Goal: Register for event/course

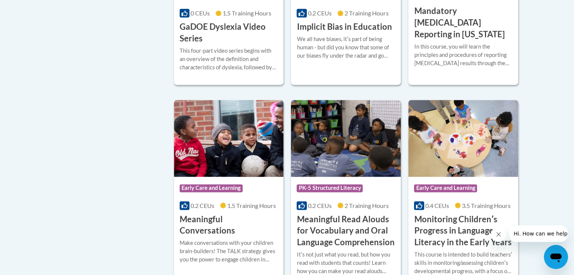
scroll to position [1094, 0]
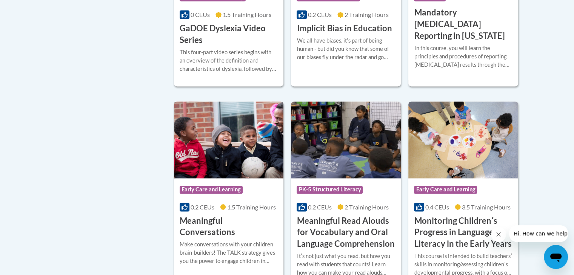
click at [227, 223] on div "Course Category: Early Care and Learning 0.2 CEUs 1.5 Training Hours COURSE Mea…" at bounding box center [229, 208] width 110 height 60
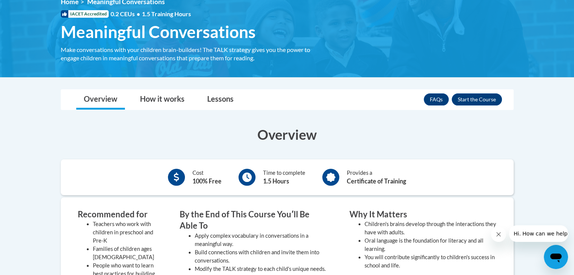
scroll to position [112, 0]
click at [158, 97] on link "How it works" at bounding box center [162, 100] width 60 height 20
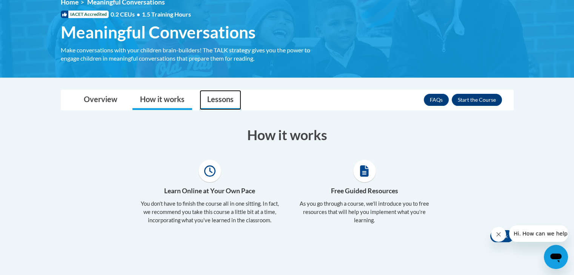
click at [224, 100] on link "Lessons" at bounding box center [220, 100] width 41 height 20
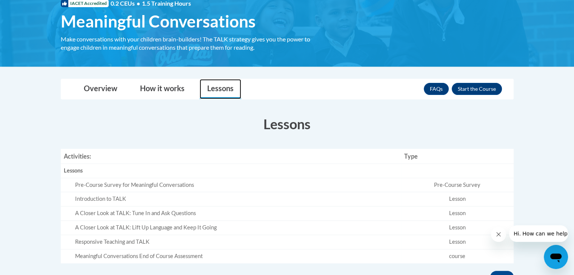
scroll to position [120, 0]
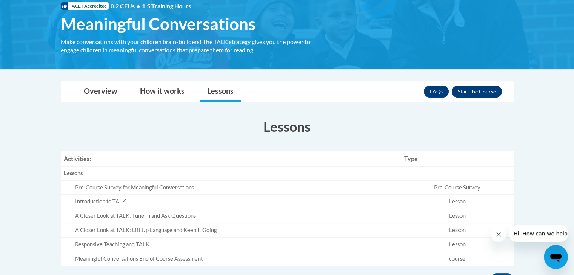
click at [484, 92] on button "Enroll" at bounding box center [477, 92] width 50 height 12
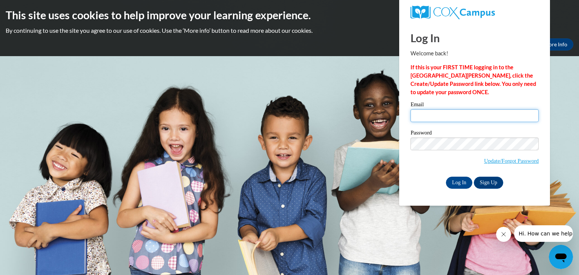
click at [440, 115] on input "Email" at bounding box center [475, 115] width 128 height 13
type input "SJohnson@lccaa.net"
click at [448, 135] on label "Password" at bounding box center [475, 134] width 128 height 8
click at [579, 208] on body "This site uses cookies to help improve your learning experience. By continuing …" at bounding box center [289, 137] width 579 height 275
click at [459, 180] on input "Log In" at bounding box center [459, 183] width 26 height 12
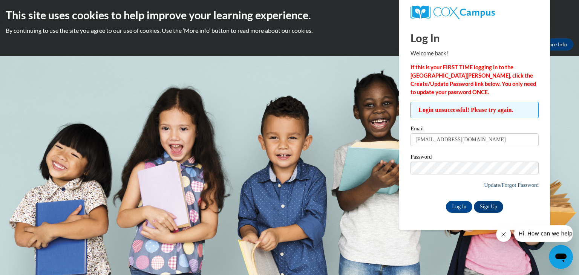
click at [495, 184] on link "Update/Forgot Password" at bounding box center [511, 185] width 55 height 6
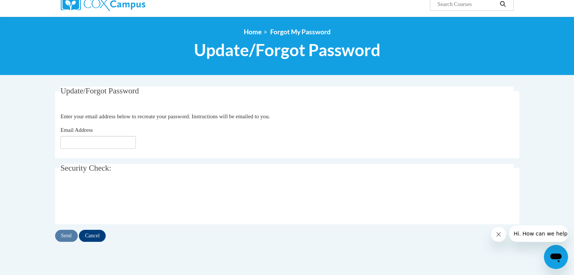
scroll to position [68, 0]
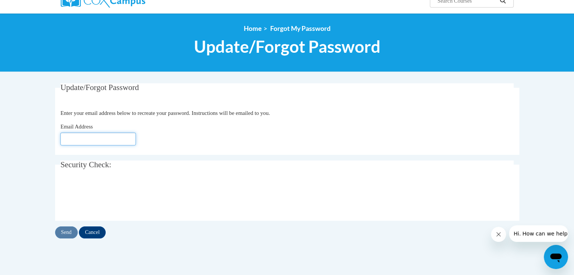
click at [104, 136] on input "Email Address" at bounding box center [97, 139] width 75 height 13
type input "[EMAIL_ADDRESS][DOMAIN_NAME]"
click at [64, 235] on input "Send" at bounding box center [66, 233] width 23 height 12
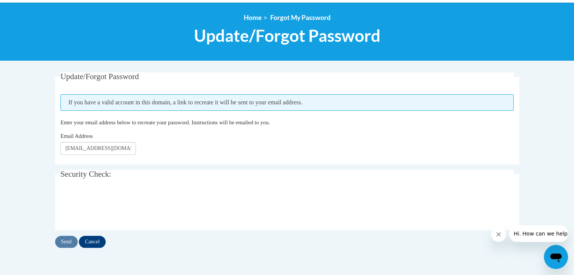
scroll to position [78, 0]
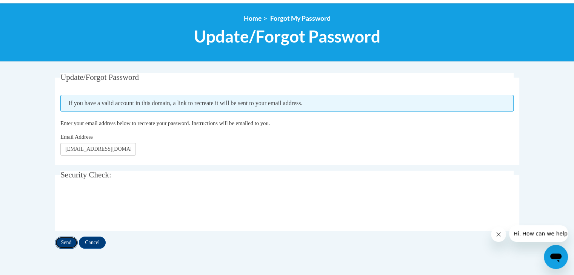
click at [68, 247] on input "Send" at bounding box center [66, 243] width 23 height 12
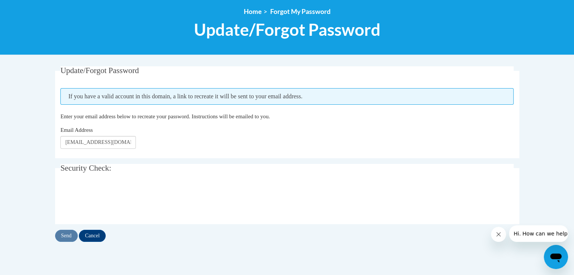
scroll to position [85, 0]
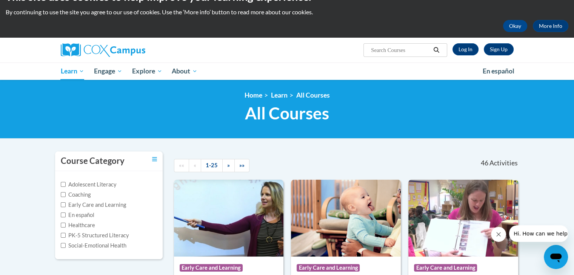
scroll to position [21, 0]
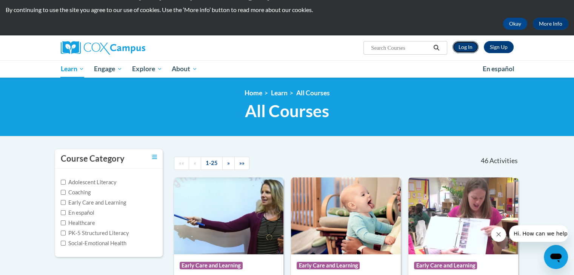
click at [460, 46] on link "Log In" at bounding box center [465, 47] width 26 height 12
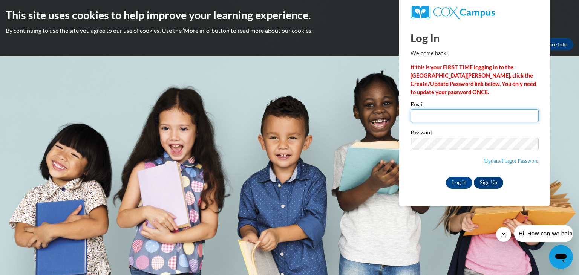
click at [472, 116] on input "Email" at bounding box center [475, 115] width 128 height 13
type input "[EMAIL_ADDRESS][DOMAIN_NAME]"
click at [528, 160] on link "Update/Forgot Password" at bounding box center [511, 161] width 55 height 6
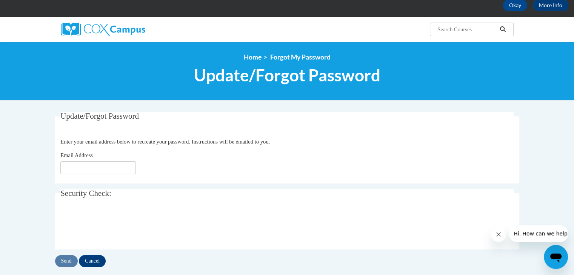
scroll to position [40, 0]
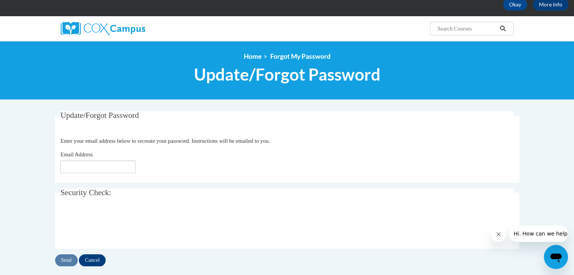
click at [103, 167] on input "Email Address" at bounding box center [97, 167] width 75 height 13
type input "[EMAIL_ADDRESS][DOMAIN_NAME]"
click at [69, 261] on input "Send" at bounding box center [66, 261] width 23 height 12
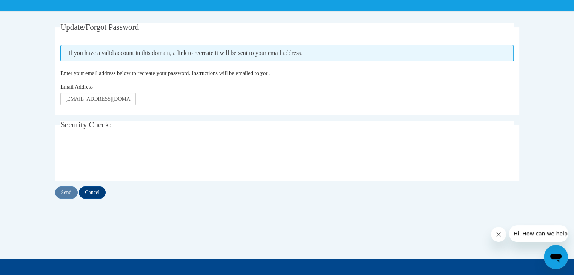
scroll to position [140, 0]
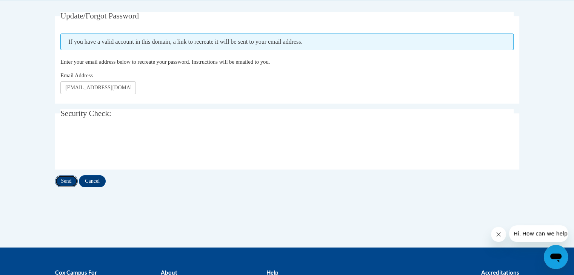
click at [66, 182] on input "Send" at bounding box center [66, 181] width 23 height 12
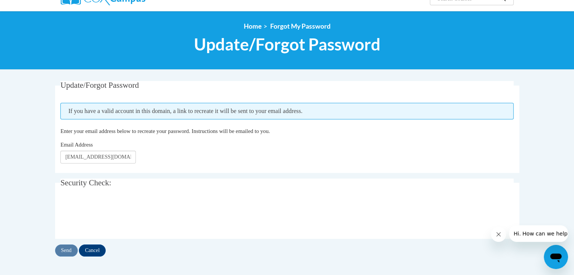
scroll to position [71, 0]
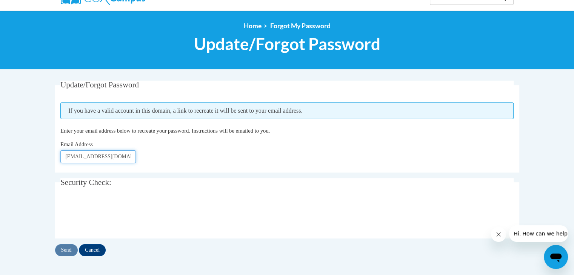
click at [128, 158] on input "[EMAIL_ADDRESS][DOMAIN_NAME]" at bounding box center [97, 157] width 75 height 13
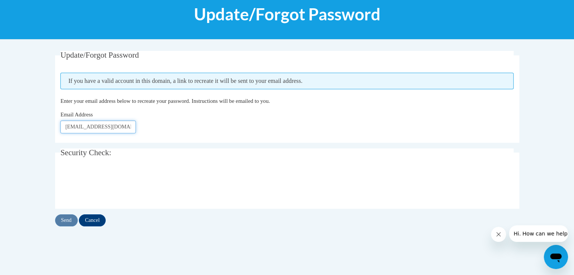
scroll to position [105, 0]
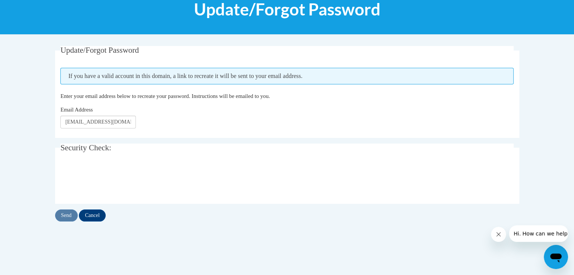
click at [484, 212] on div "Send Cancel" at bounding box center [287, 216] width 464 height 12
click at [120, 123] on input "[EMAIL_ADDRESS][DOMAIN_NAME]" at bounding box center [97, 122] width 75 height 13
type input "s"
type input "SJohnson@lccaa.net"
click at [66, 219] on input "Send" at bounding box center [66, 216] width 23 height 12
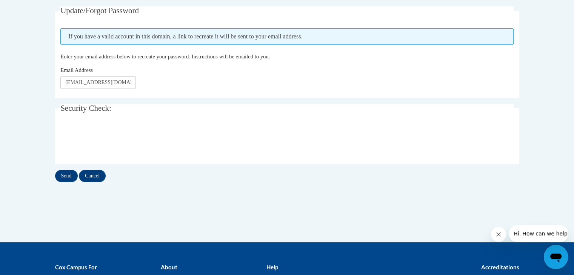
scroll to position [145, 0]
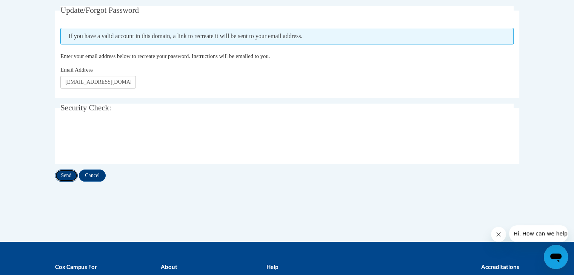
click at [68, 172] on input "Send" at bounding box center [66, 176] width 23 height 12
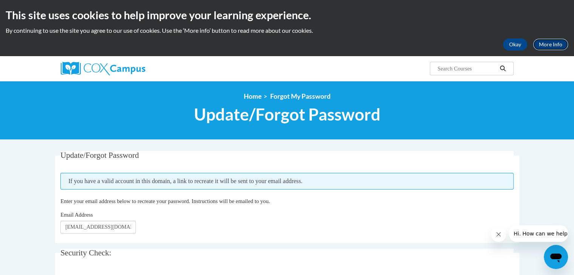
click at [554, 44] on link "More Info" at bounding box center [550, 44] width 35 height 12
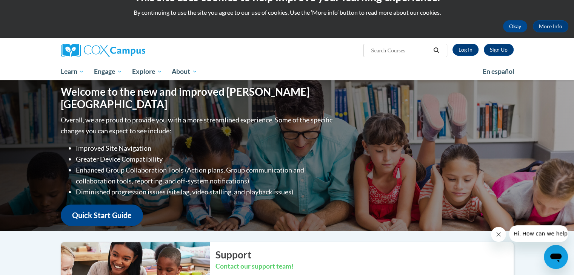
scroll to position [21, 0]
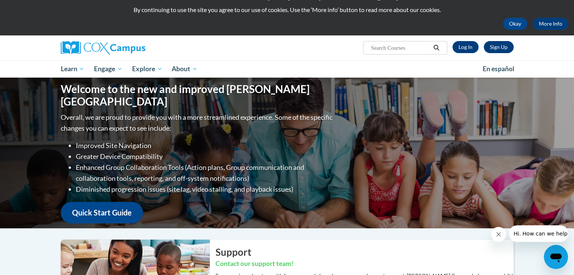
click at [501, 49] on link "Sign Up" at bounding box center [499, 47] width 30 height 12
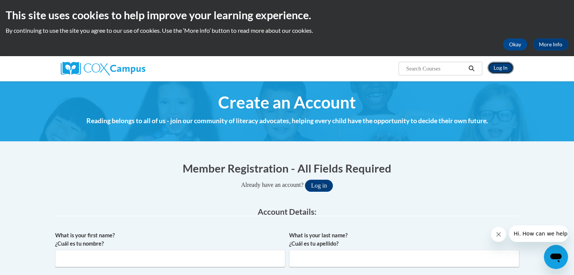
click at [505, 69] on link "Log In" at bounding box center [500, 68] width 26 height 12
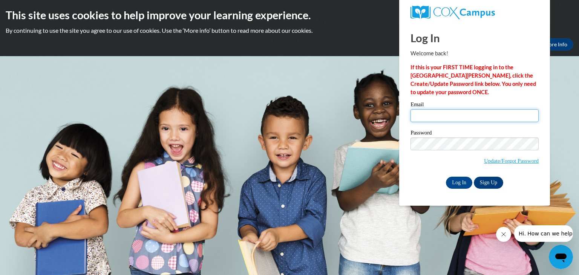
click at [475, 118] on input "Email" at bounding box center [475, 115] width 128 height 13
click at [501, 186] on link "Sign Up" at bounding box center [488, 183] width 29 height 12
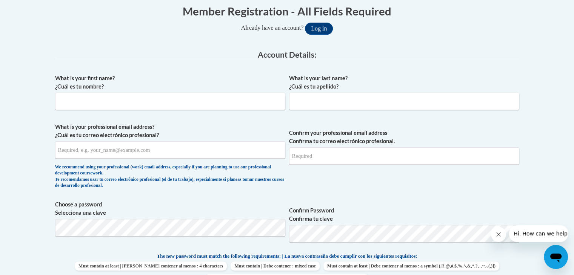
scroll to position [155, 0]
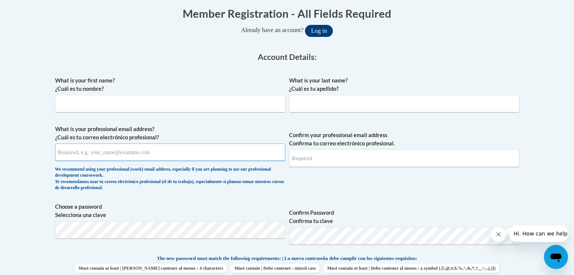
click at [200, 150] on input "What is your professional email address? ¿Cuál es tu correo electrónico profesi…" at bounding box center [170, 152] width 230 height 17
click at [133, 101] on input "What is your first name? ¿Cuál es tu nombre?" at bounding box center [170, 103] width 230 height 17
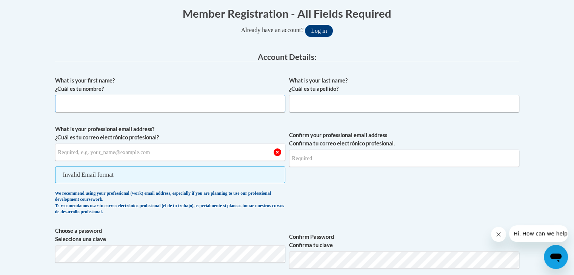
type input "Shayla"
type input "Johnson"
type input "shayla219@gmail.com"
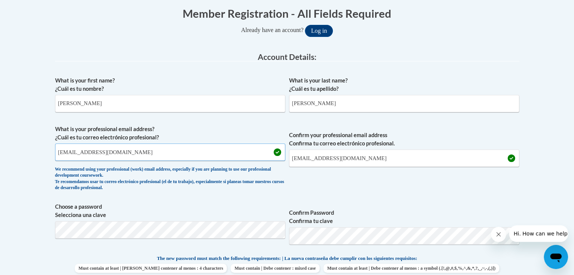
click at [174, 155] on input "shayla219@gmail.com" at bounding box center [170, 152] width 230 height 17
type input "s"
type input "SJohnson@lccaa.net"
click at [364, 157] on input "shayla219@gmail.com" at bounding box center [404, 158] width 230 height 17
type input "s"
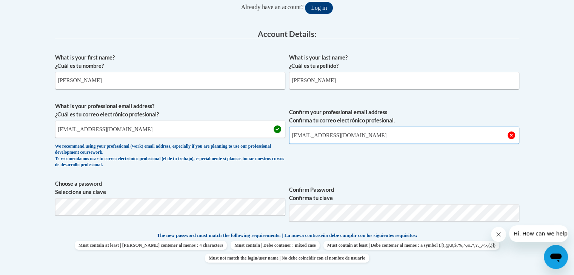
scroll to position [179, 0]
click at [469, 136] on input "SJohnson@lccaa.net" at bounding box center [404, 134] width 230 height 17
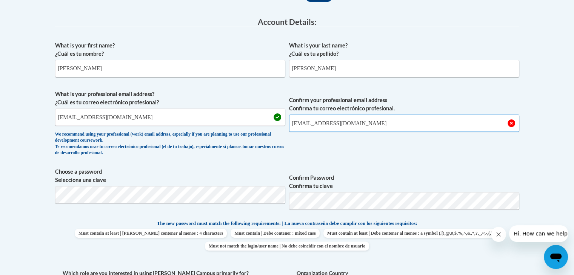
scroll to position [195, 0]
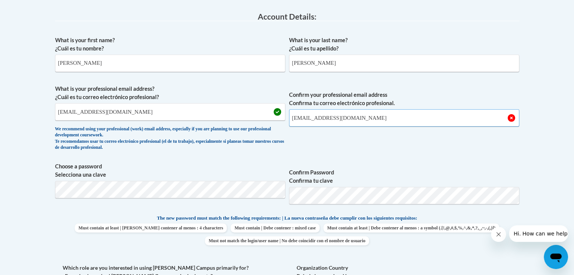
type input "SJohnson@lccaa.net"
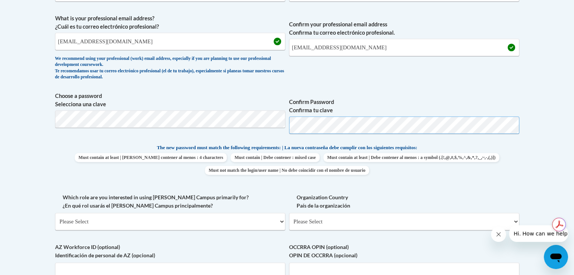
scroll to position [269, 0]
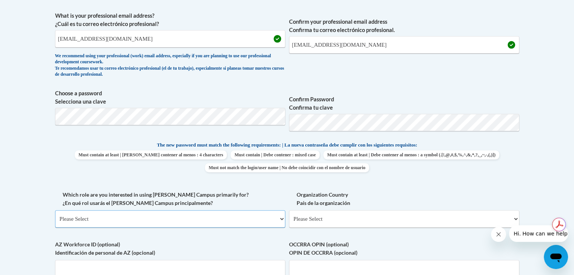
click at [275, 220] on select "Please Select College/University | Colegio/Universidad Community/Nonprofit Part…" at bounding box center [170, 218] width 230 height 17
select select "fbf2d438-af2f-41f8-98f1-81c410e29de3"
click at [55, 210] on select "Please Select College/University | Colegio/Universidad Community/Nonprofit Part…" at bounding box center [170, 218] width 230 height 17
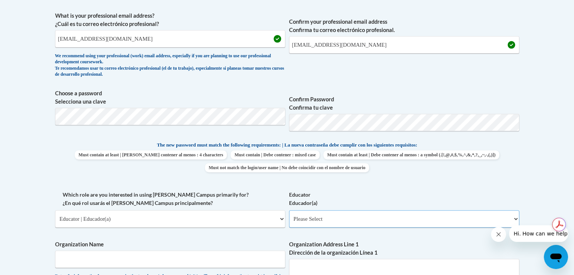
click at [453, 220] on select "Please Select Early Learning/Daycare Teacher/Family Home Care Provider | Maestr…" at bounding box center [404, 218] width 230 height 17
click at [289, 210] on select "Please Select Early Learning/Daycare Teacher/Family Home Care Provider | Maestr…" at bounding box center [404, 218] width 230 height 17
click at [472, 220] on select "Please Select Early Learning/Daycare Teacher/Family Home Care Provider | Maestr…" at bounding box center [404, 218] width 230 height 17
select select "8e1a676a-2f1d-4924-8ba1-6ffde03e8dcb"
click at [289, 210] on select "Please Select Early Learning/Daycare Teacher/Family Home Care Provider | Maestr…" at bounding box center [404, 218] width 230 height 17
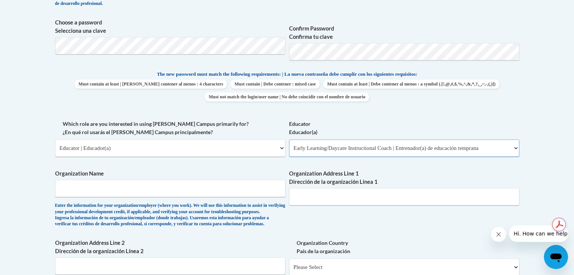
scroll to position [341, 0]
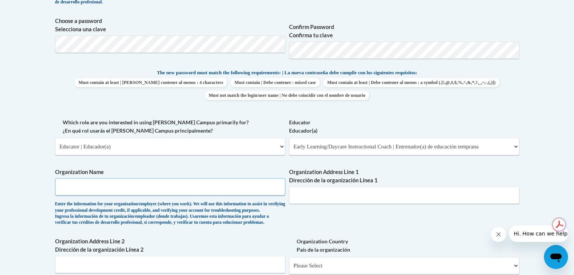
click at [218, 189] on input "Organization Name" at bounding box center [170, 186] width 230 height 17
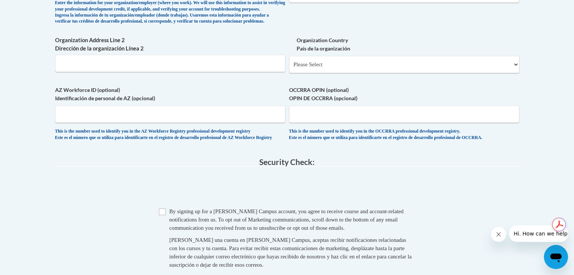
scroll to position [544, 0]
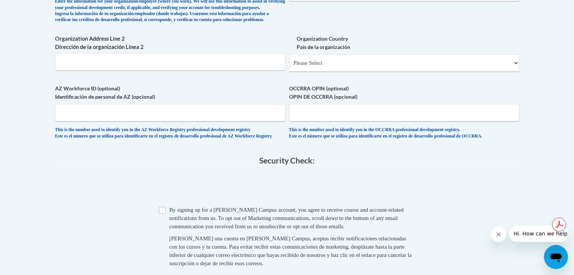
type input "Lorain County Community Action Agency"
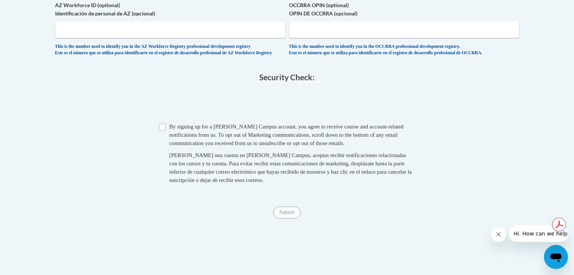
scroll to position [628, 0]
click at [164, 130] on input "Checkbox" at bounding box center [162, 126] width 7 height 7
checkbox input "true"
click at [287, 218] on input "Submit" at bounding box center [286, 212] width 27 height 12
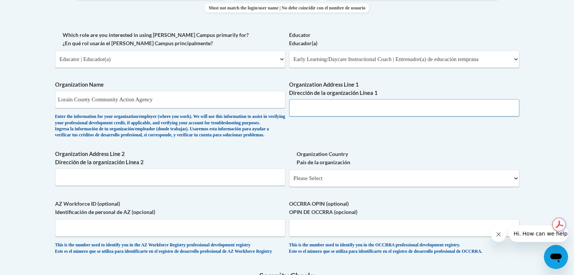
scroll to position [427, 0]
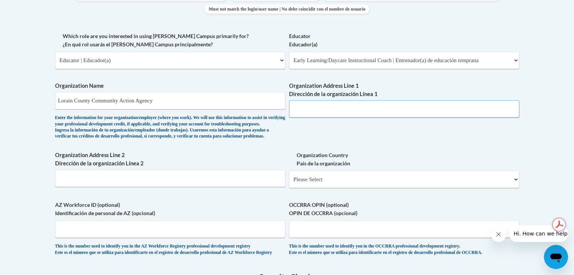
click at [317, 106] on input "Organization Address Line 1 Dirección de la organización Línea 1" at bounding box center [404, 108] width 230 height 17
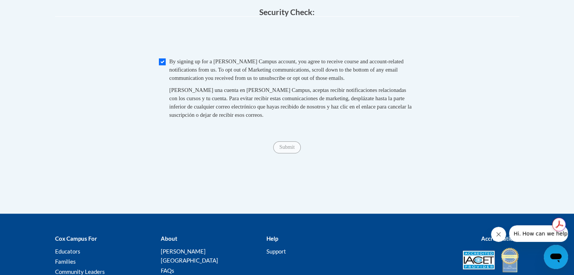
scroll to position [697, 0]
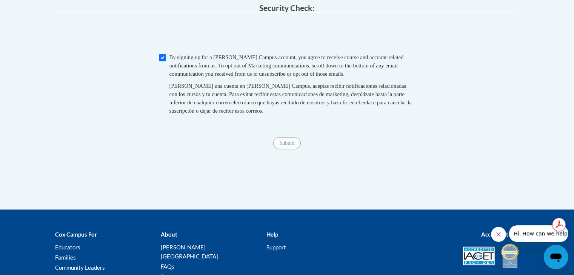
type input "1949 Broadway Ave Lorain Ohio 44052"
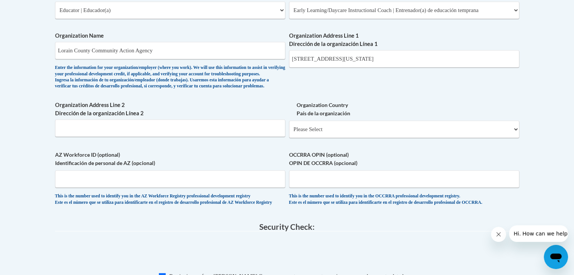
scroll to position [463, 0]
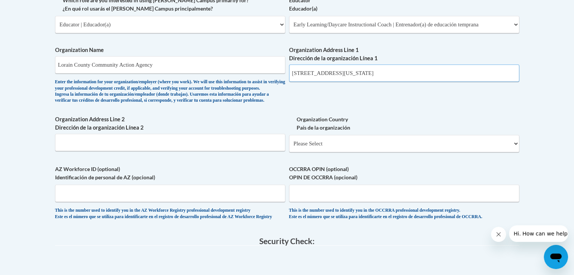
click at [409, 71] on input "1949 Broadway Ave Lorain Ohio 44052" at bounding box center [404, 73] width 230 height 17
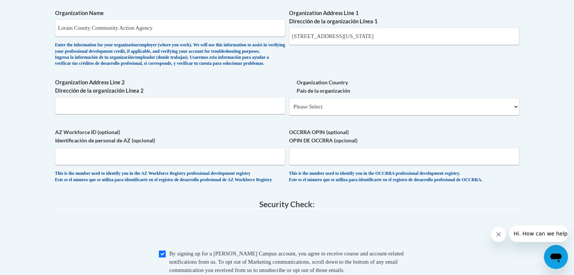
scroll to position [497, 0]
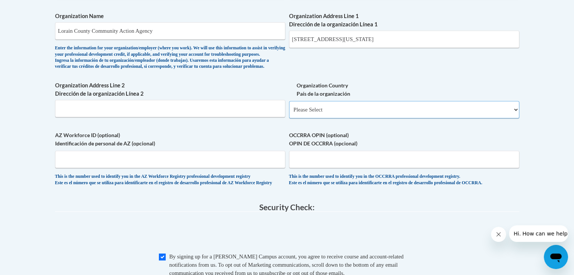
click at [501, 118] on select "Please Select United States | Estados Unidos Outside of the United States | Fue…" at bounding box center [404, 109] width 230 height 17
select select "ad49bcad-a171-4b2e-b99c-48b446064914"
click at [289, 113] on select "Please Select United States | Estados Unidos Outside of the United States | Fue…" at bounding box center [404, 109] width 230 height 17
select select
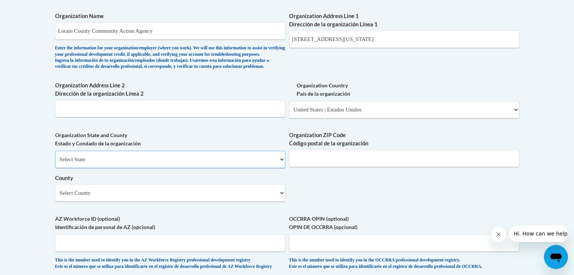
click at [267, 168] on select "Select State Alabama Alaska Arizona Arkansas California Colorado Connecticut De…" at bounding box center [170, 159] width 230 height 17
select select "Ohio"
click at [406, 42] on input "1949 Broadway Ave Lorain Ohio 44052" at bounding box center [404, 39] width 230 height 17
type input "1949 Broadway Ave"
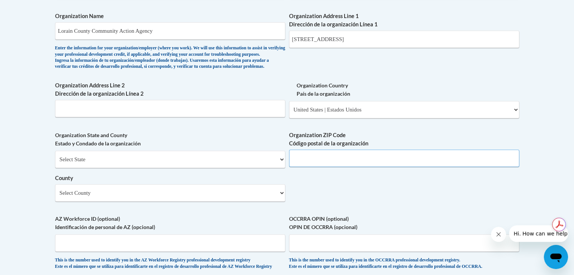
click at [332, 163] on input "Organization ZIP Code Código postal de la organización" at bounding box center [404, 158] width 230 height 17
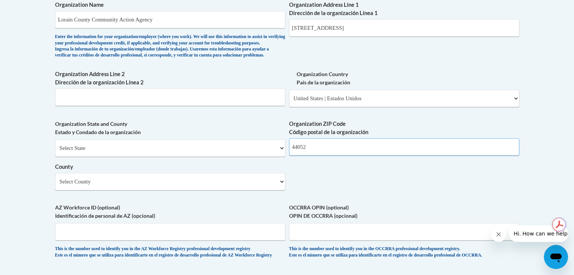
scroll to position [520, 0]
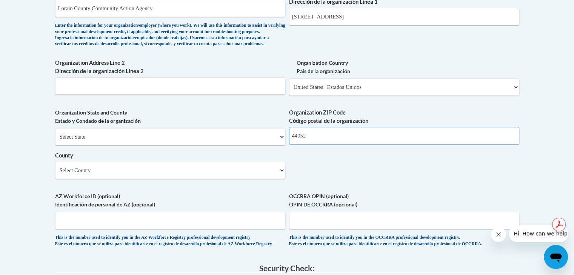
type input "44052"
click at [258, 179] on select "Select County Adams Allen Ashland Ashtabula Athens Auglaize Belmont Brown Butle…" at bounding box center [170, 170] width 230 height 17
select select "Lorain"
click at [55, 174] on select "Select County Adams Allen Ashland Ashtabula Athens Auglaize Belmont Brown Butle…" at bounding box center [170, 170] width 230 height 17
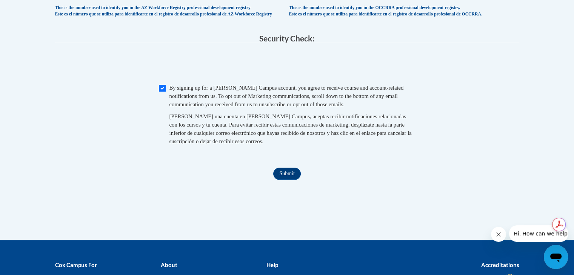
scroll to position [750, 0]
click at [290, 180] on input "Submit" at bounding box center [286, 174] width 27 height 12
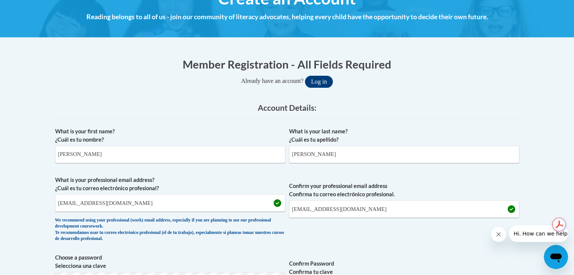
scroll to position [91, 0]
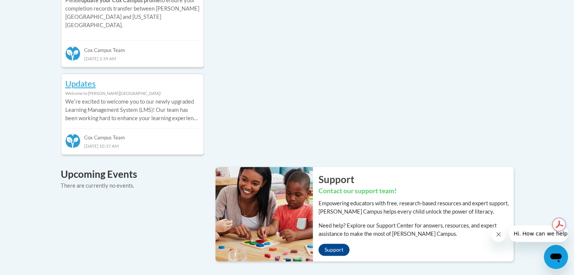
scroll to position [428, 0]
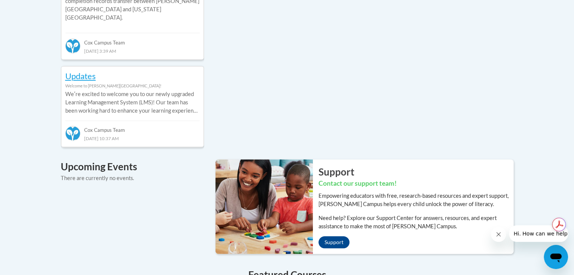
click at [528, 146] on div "Your profile Hi Shayla Johnson! Take a minute to review your profile. Help impr…" at bounding box center [287, 85] width 574 height 830
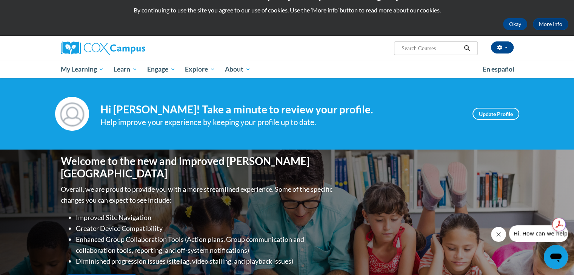
scroll to position [0, 0]
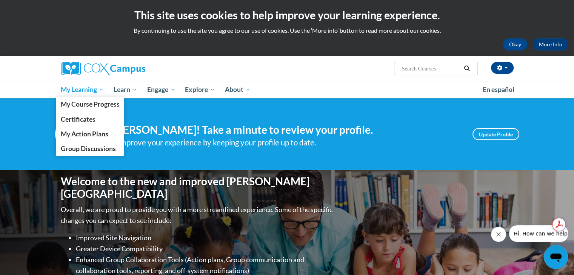
click at [81, 92] on span "My Learning" at bounding box center [81, 89] width 43 height 9
click at [90, 104] on span "My Course Progress" at bounding box center [89, 104] width 59 height 8
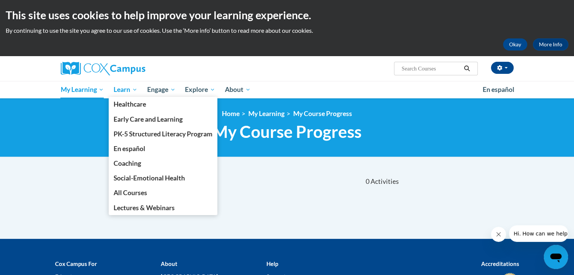
click at [123, 89] on span "Learn" at bounding box center [126, 89] width 24 height 9
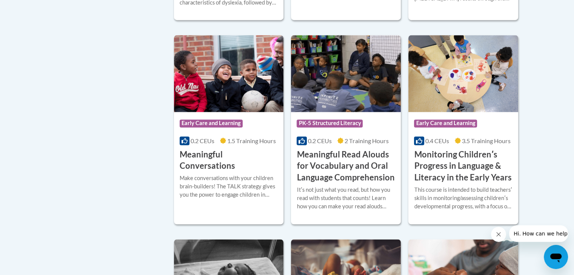
scroll to position [1161, 0]
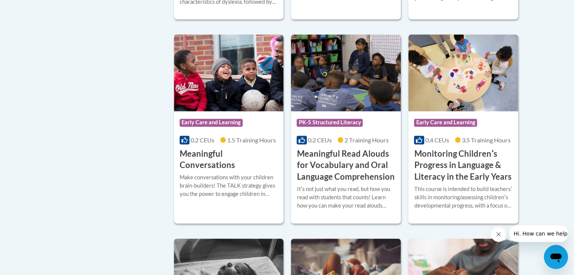
click at [232, 164] on h3 "Meaningful Conversations" at bounding box center [229, 159] width 98 height 23
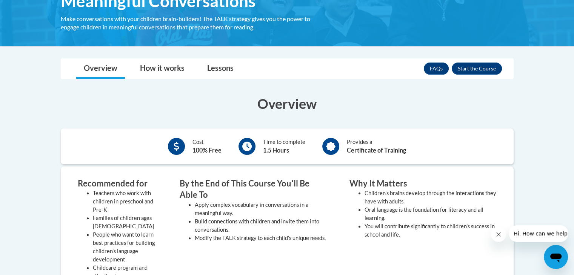
scroll to position [141, 0]
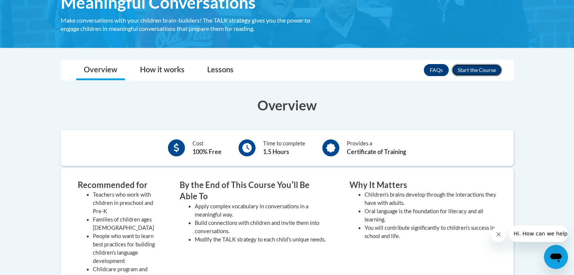
click at [486, 69] on button "Enroll" at bounding box center [477, 70] width 50 height 12
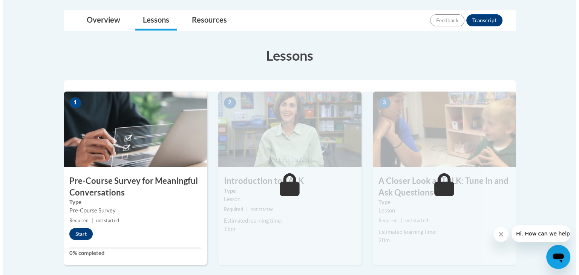
scroll to position [173, 0]
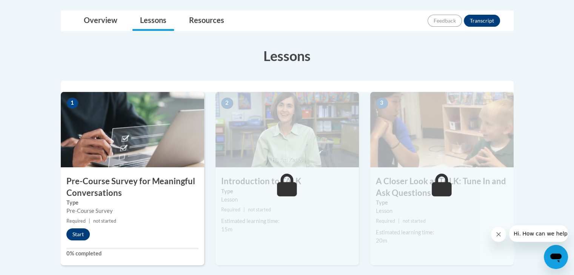
click at [78, 235] on button "Start" at bounding box center [77, 235] width 23 height 12
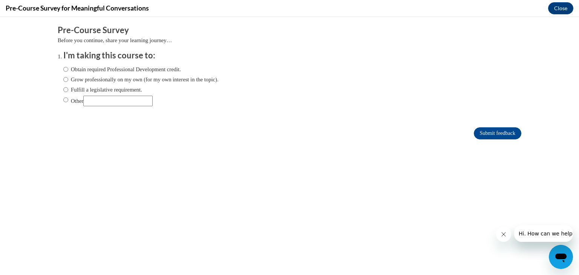
scroll to position [0, 0]
click at [63, 68] on input "Obtain required Professional Development credit." at bounding box center [65, 69] width 5 height 8
radio input "true"
click at [496, 137] on input "Submit feedback" at bounding box center [498, 133] width 48 height 12
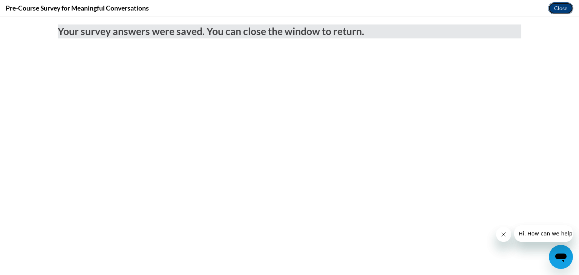
click at [557, 9] on button "Close" at bounding box center [560, 8] width 25 height 12
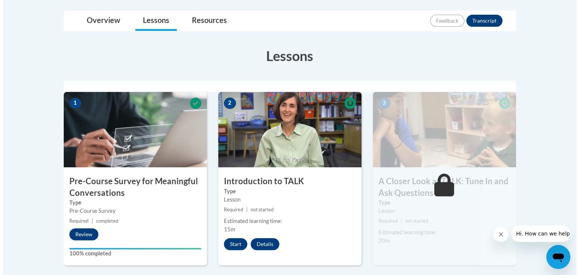
scroll to position [170, 0]
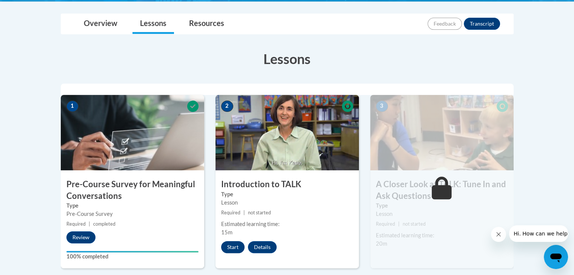
click at [232, 243] on button "Start" at bounding box center [232, 247] width 23 height 12
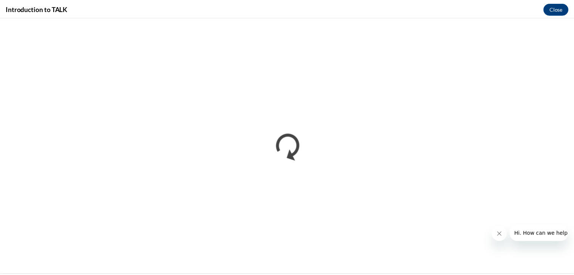
scroll to position [0, 0]
click at [501, 232] on icon "Close message from company" at bounding box center [504, 235] width 6 height 6
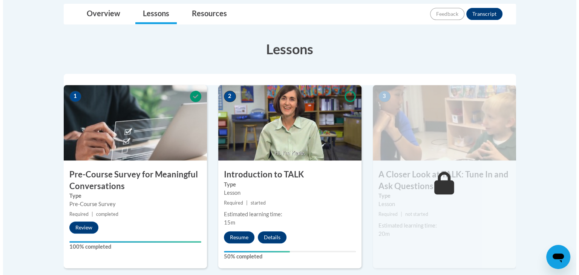
scroll to position [184, 0]
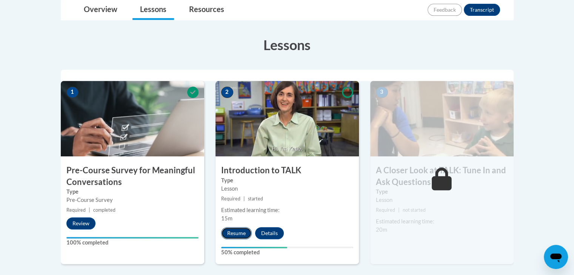
click at [240, 236] on button "Resume" at bounding box center [236, 233] width 31 height 12
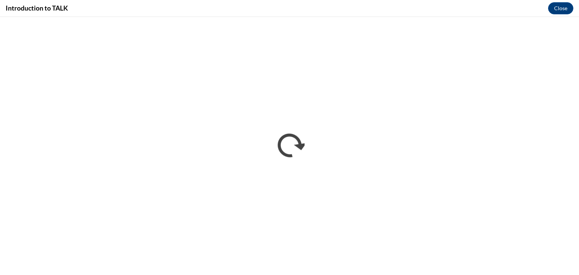
scroll to position [0, 0]
click at [559, 7] on button "Close" at bounding box center [560, 8] width 25 height 12
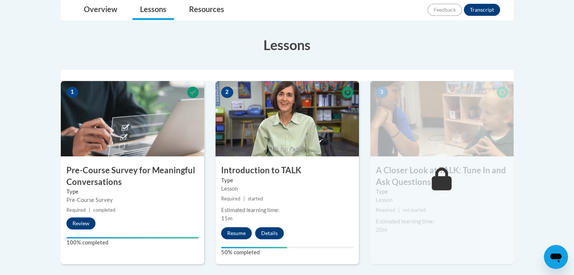
click at [237, 235] on button "Resume" at bounding box center [236, 233] width 31 height 12
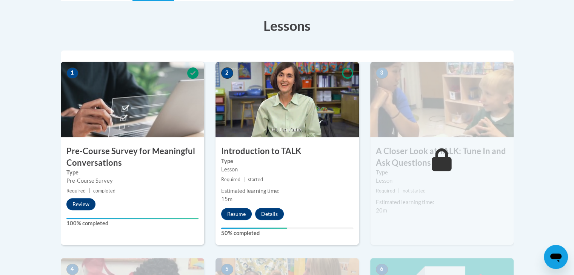
scroll to position [203, 0]
click at [274, 211] on button "Details" at bounding box center [269, 214] width 29 height 12
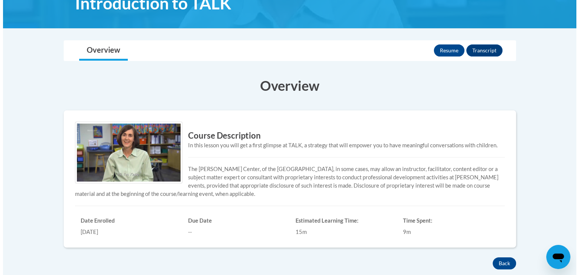
scroll to position [131, 0]
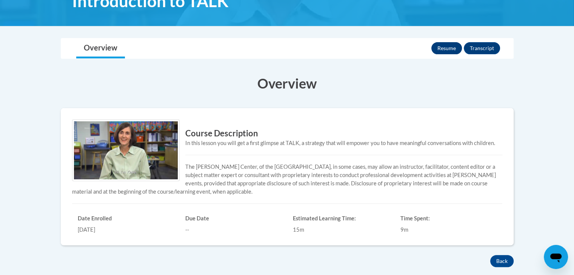
click at [453, 46] on button "Resume" at bounding box center [446, 48] width 31 height 12
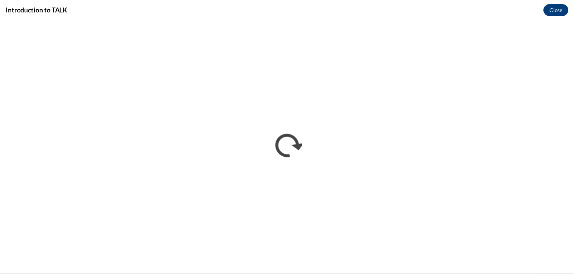
scroll to position [0, 0]
click at [570, 10] on button "Close" at bounding box center [560, 9] width 25 height 12
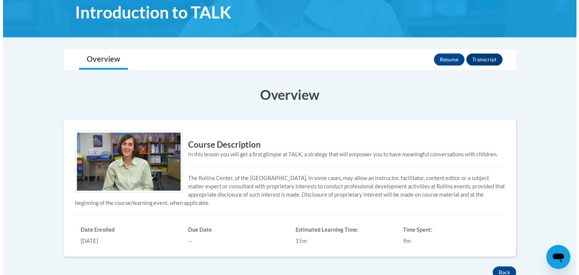
scroll to position [121, 0]
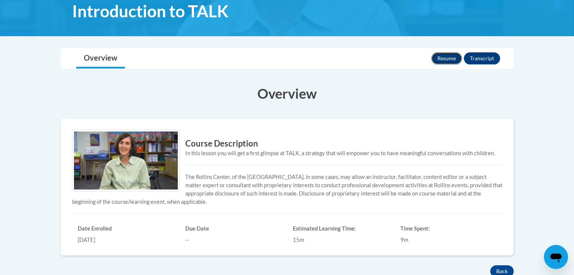
click at [450, 62] on button "Resume" at bounding box center [446, 58] width 31 height 12
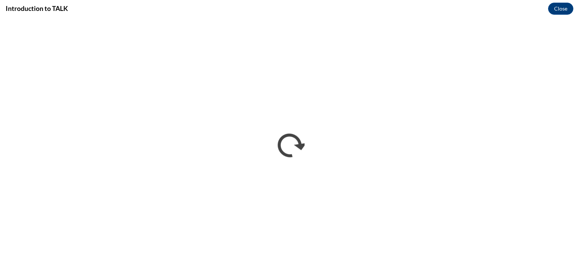
scroll to position [0, 0]
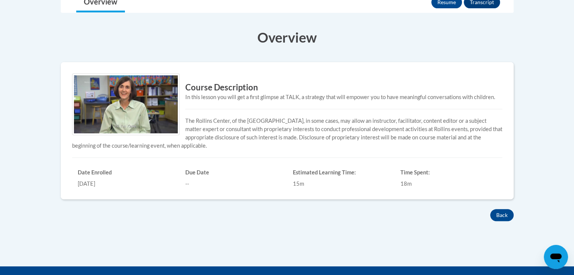
scroll to position [121, 0]
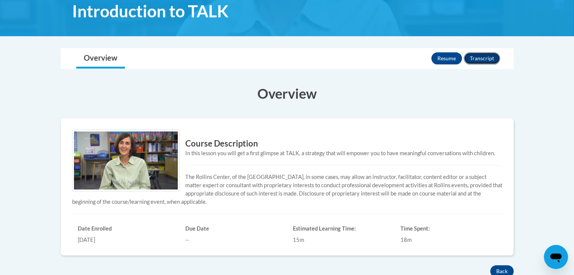
click at [489, 62] on button "Transcript" at bounding box center [482, 58] width 36 height 12
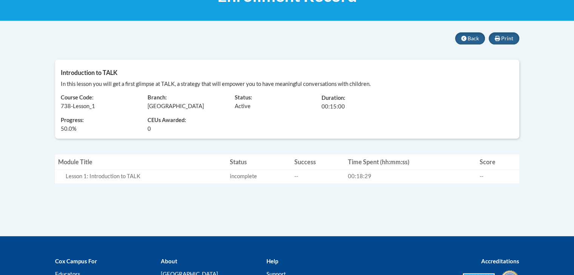
scroll to position [138, 0]
